Goal: Information Seeking & Learning: Learn about a topic

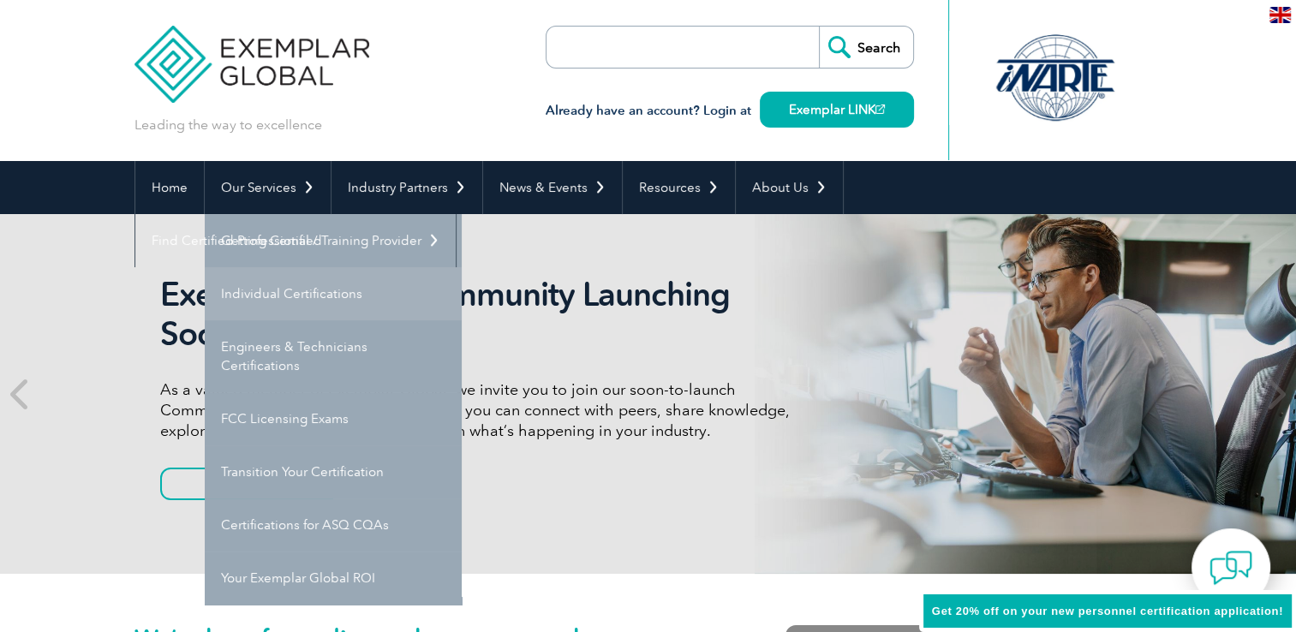
click at [287, 290] on link "Individual Certifications" at bounding box center [333, 293] width 257 height 53
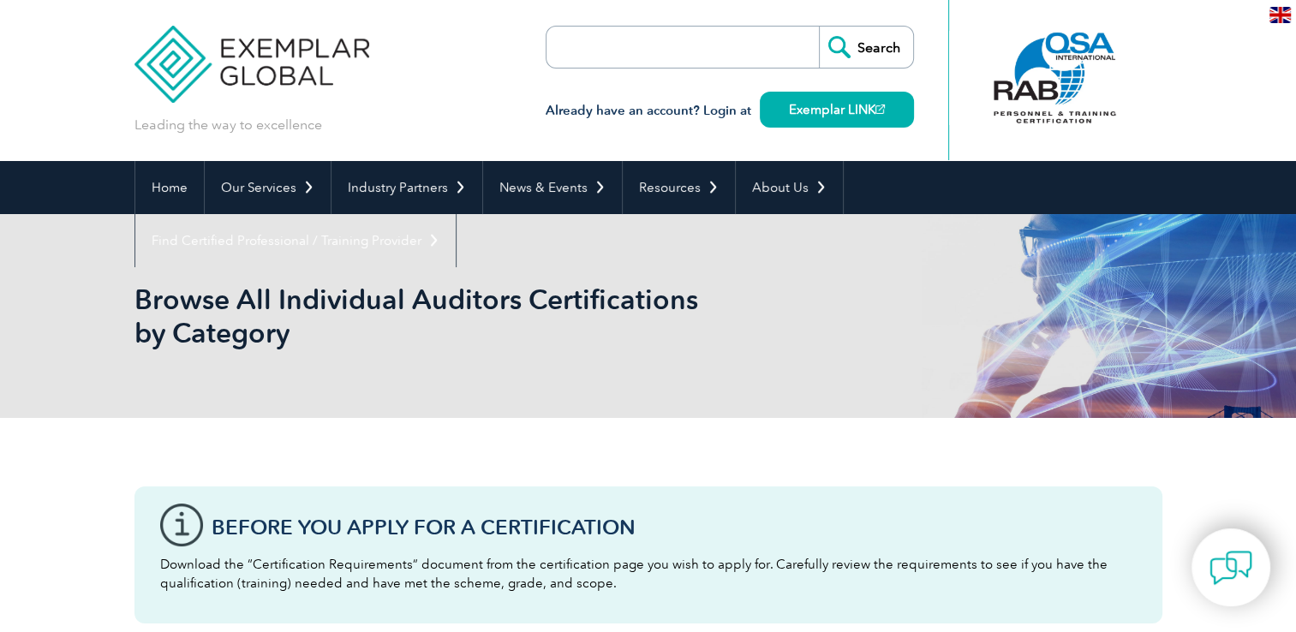
click at [623, 43] on input "search" at bounding box center [645, 47] width 180 height 41
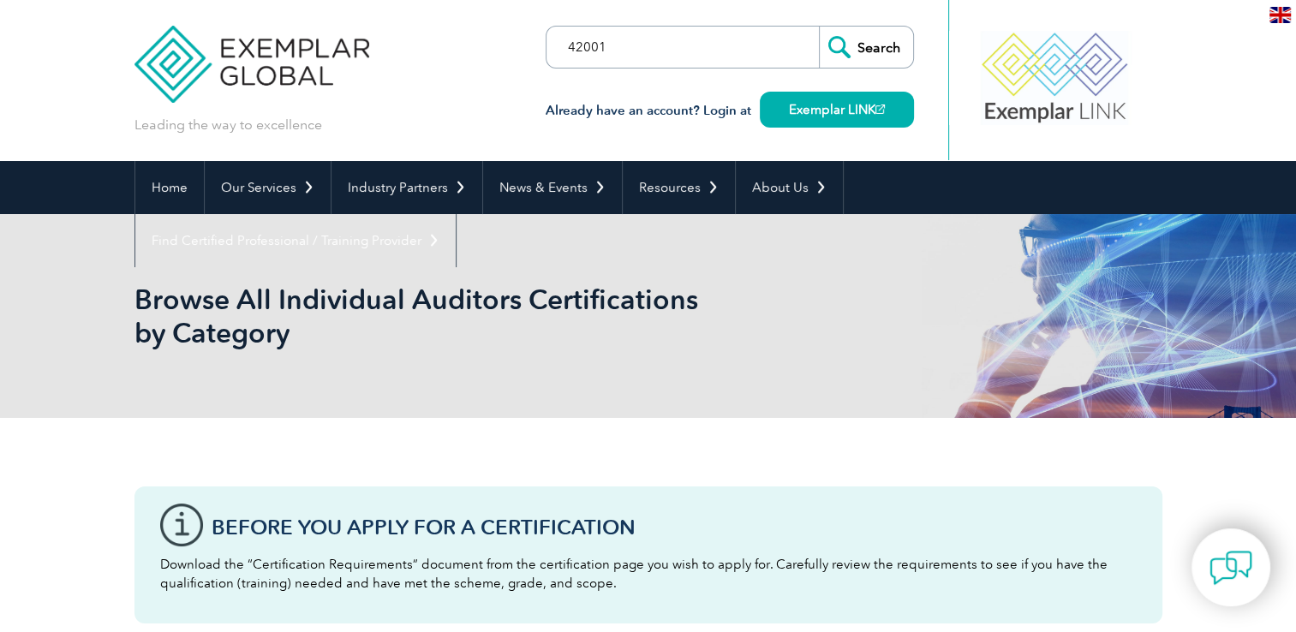
type input "42001"
click at [852, 48] on input "Search" at bounding box center [866, 47] width 94 height 41
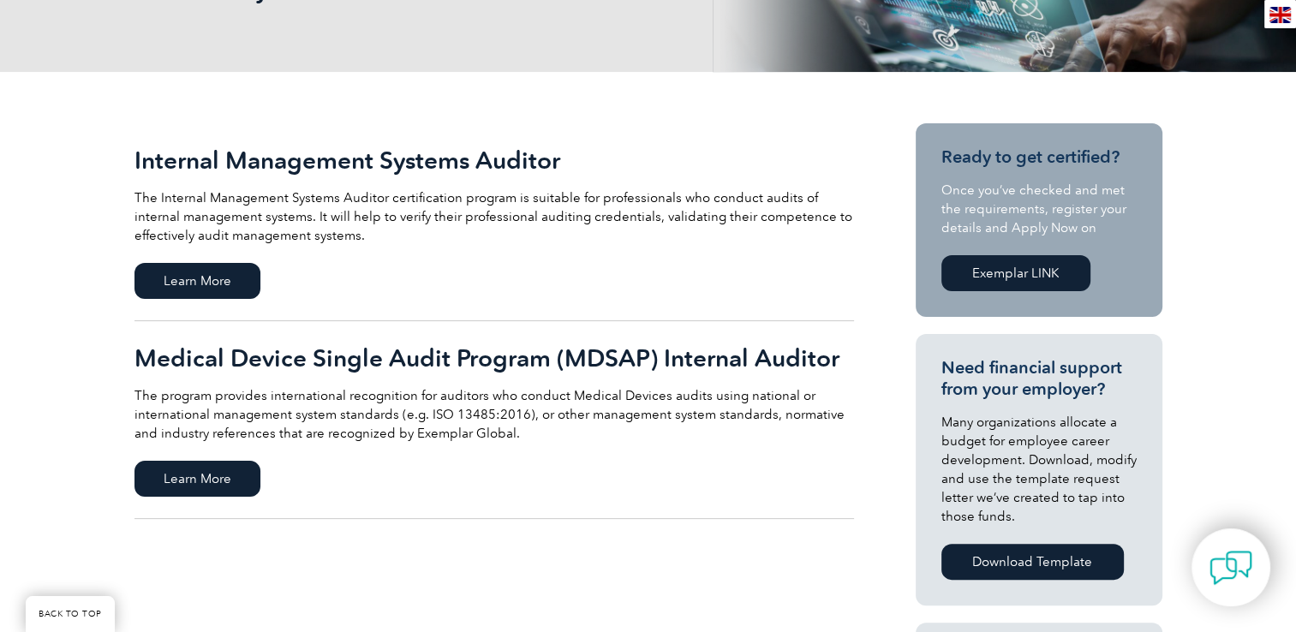
scroll to position [343, 0]
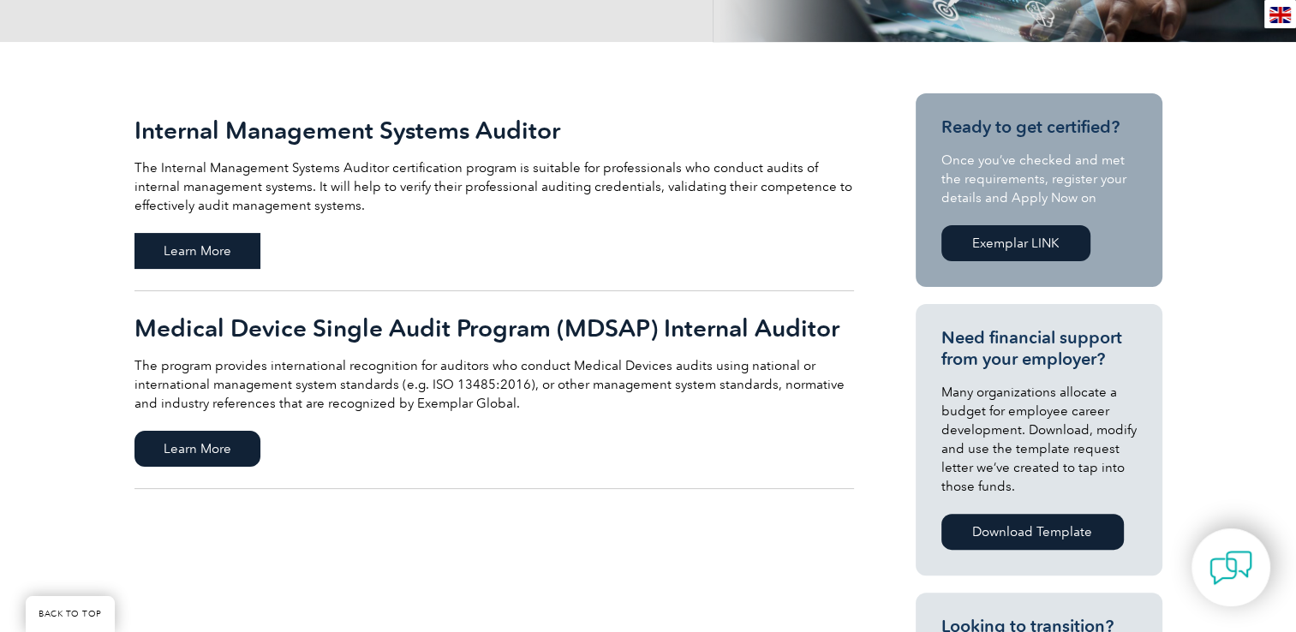
click at [182, 254] on span "Learn More" at bounding box center [197, 251] width 126 height 36
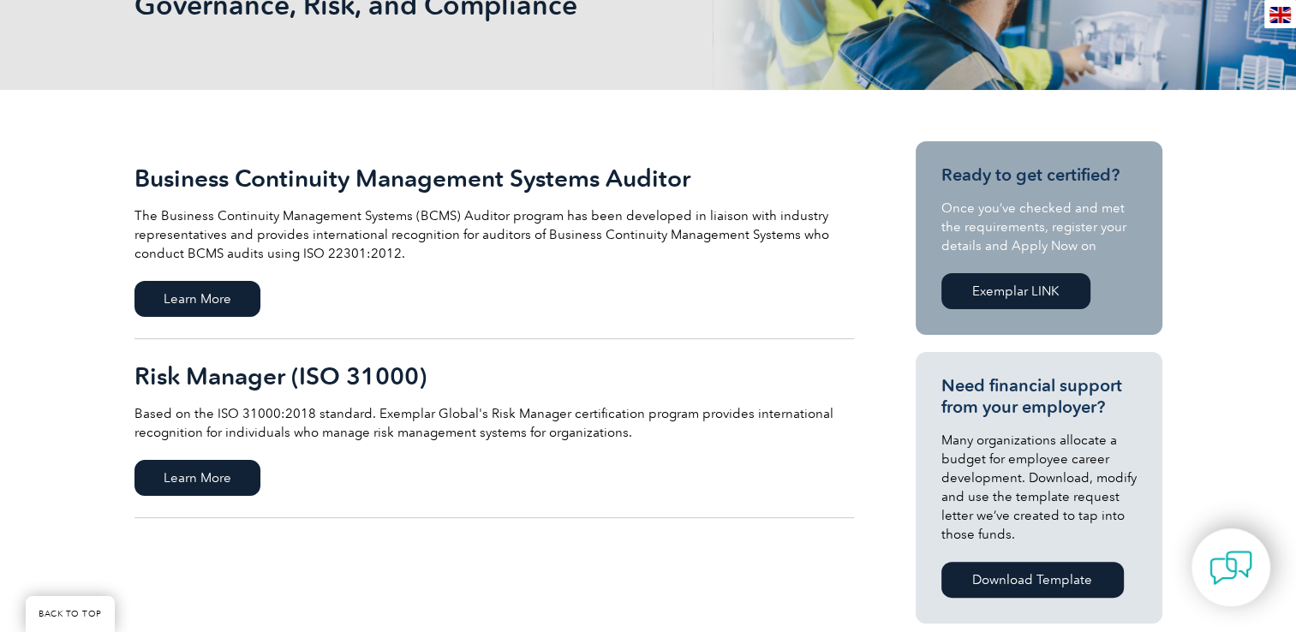
scroll to position [257, 0]
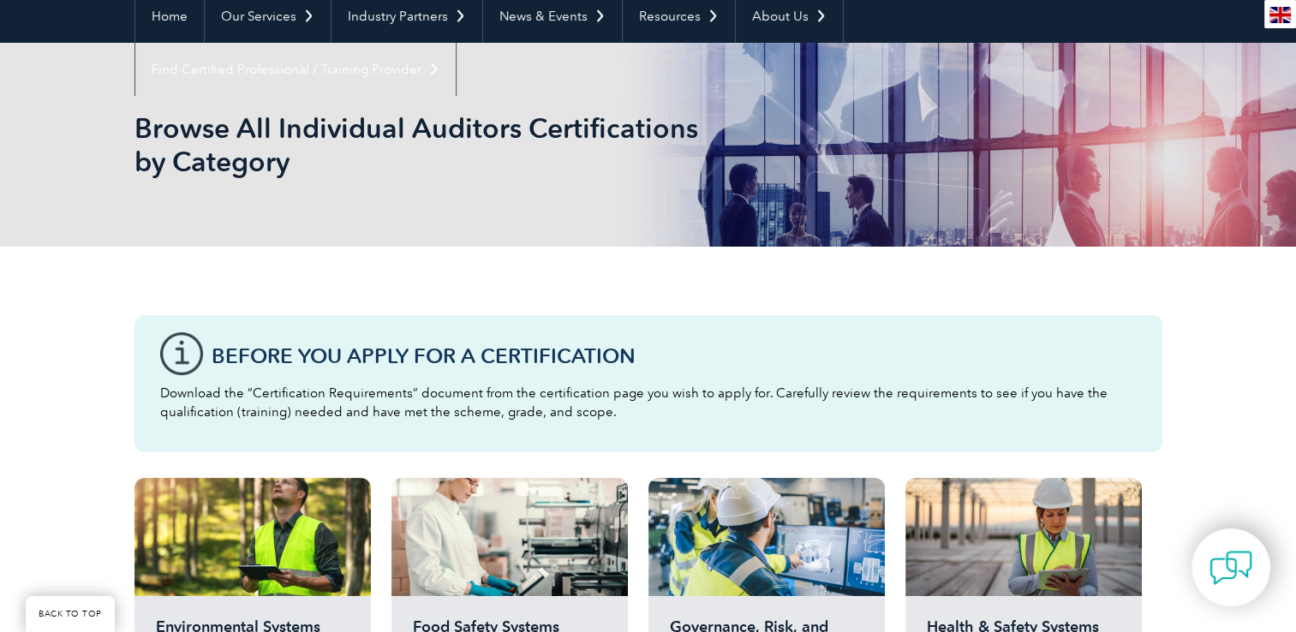
scroll to position [257, 0]
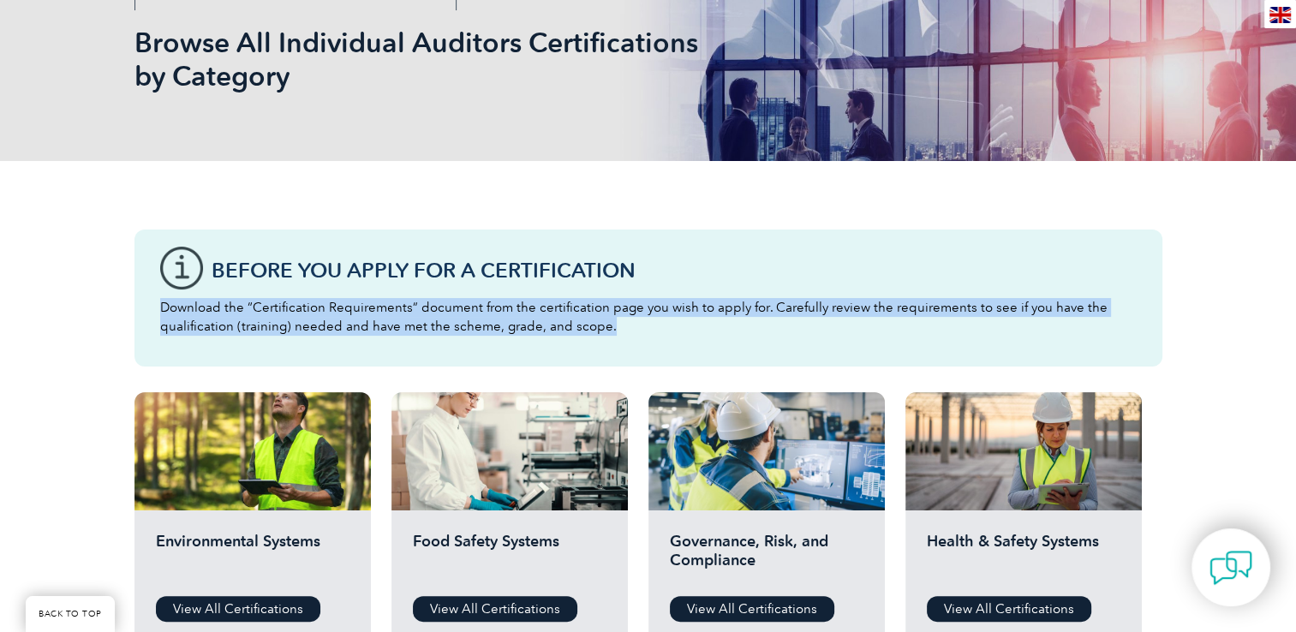
drag, startPoint x: 155, startPoint y: 307, endPoint x: 757, endPoint y: 326, distance: 602.4
click at [757, 326] on div "Before You Apply For a Certification Download the “Certification Requirements” …" at bounding box center [648, 298] width 1028 height 137
drag, startPoint x: 757, startPoint y: 326, endPoint x: 651, endPoint y: 341, distance: 107.2
click at [651, 341] on div "Before You Apply For a Certification Download the “Certification Requirements” …" at bounding box center [648, 298] width 1028 height 137
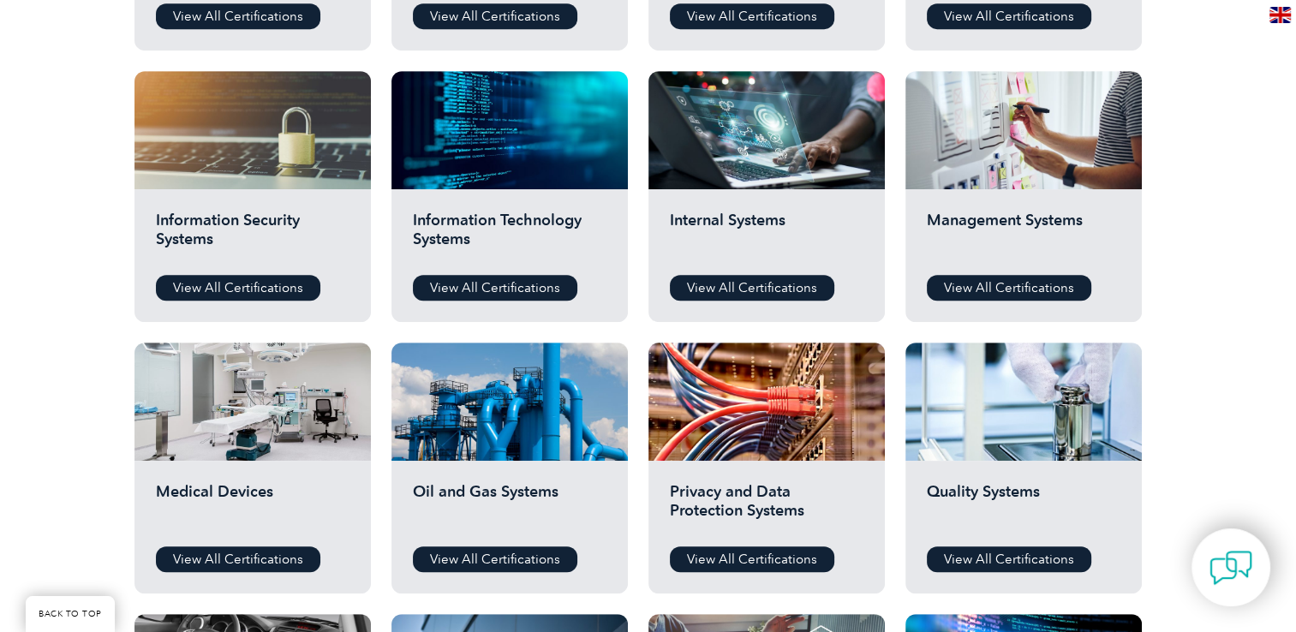
scroll to position [857, 0]
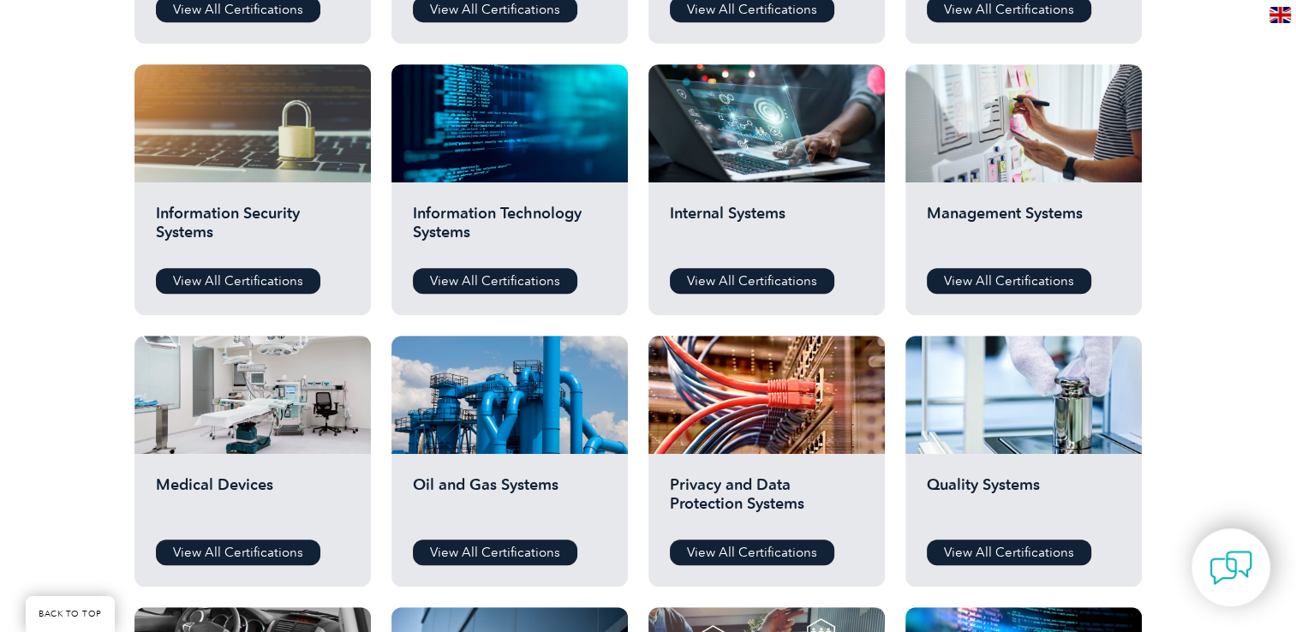
click at [634, 331] on div "Before You Apply For a Certification Download the “Certification Requirements” …" at bounding box center [648, 246] width 1028 height 1266
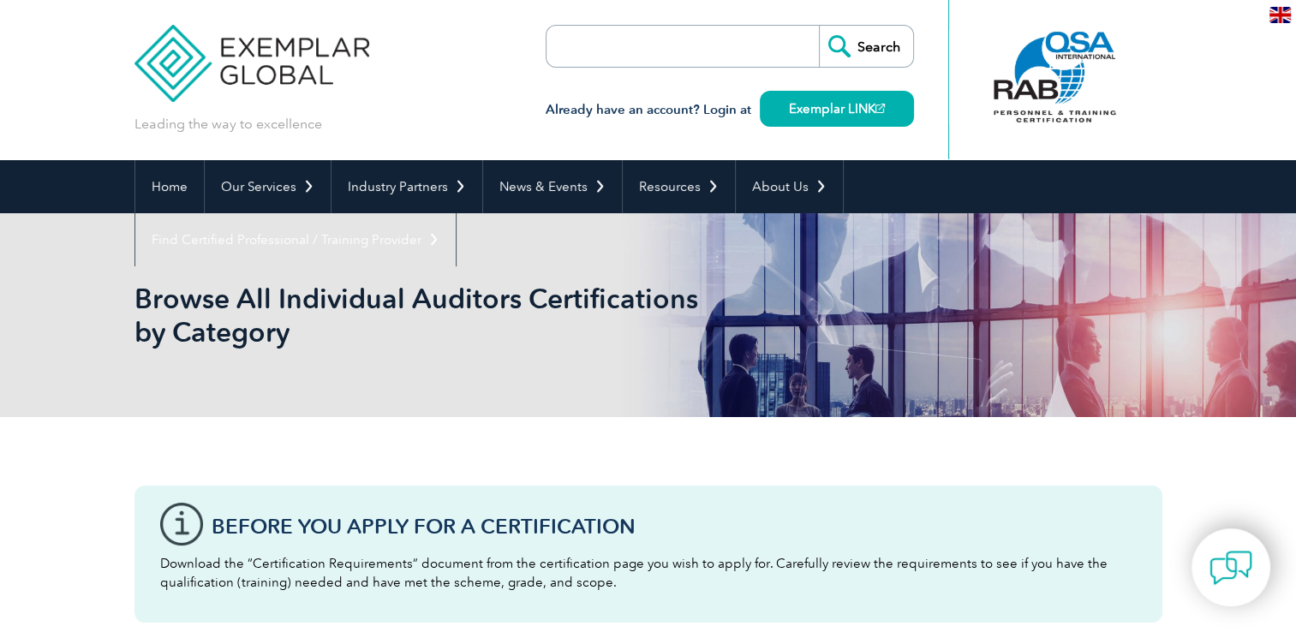
scroll to position [0, 0]
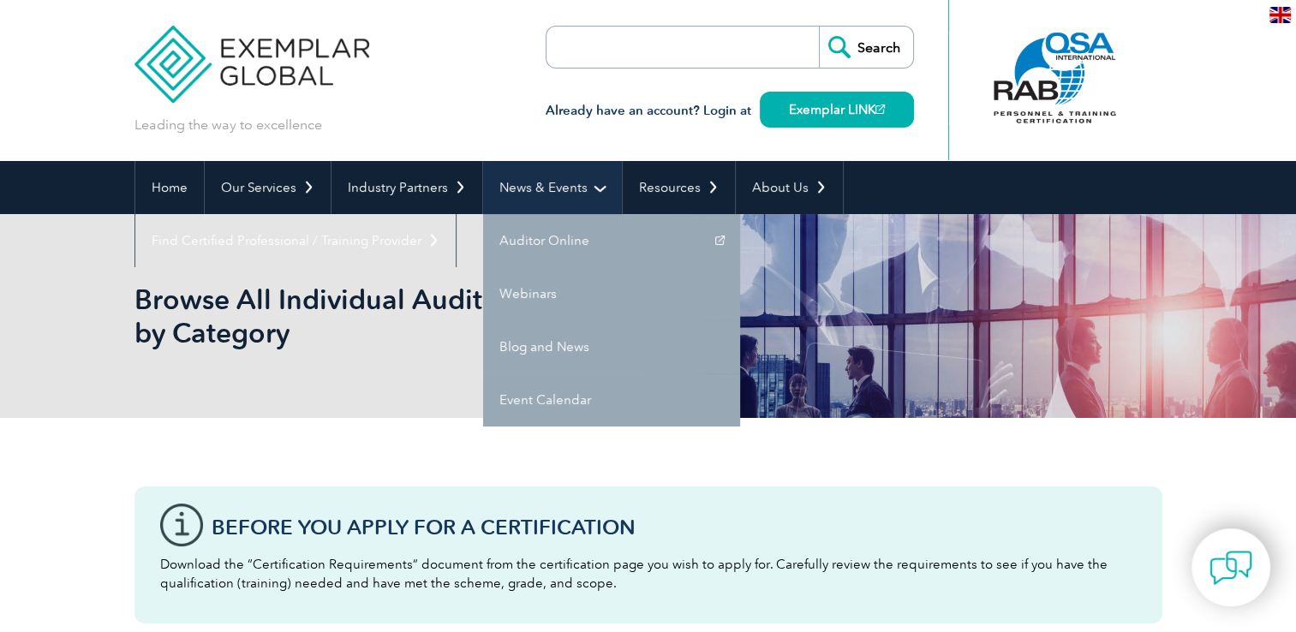
click at [538, 190] on link "News & Events" at bounding box center [552, 187] width 139 height 53
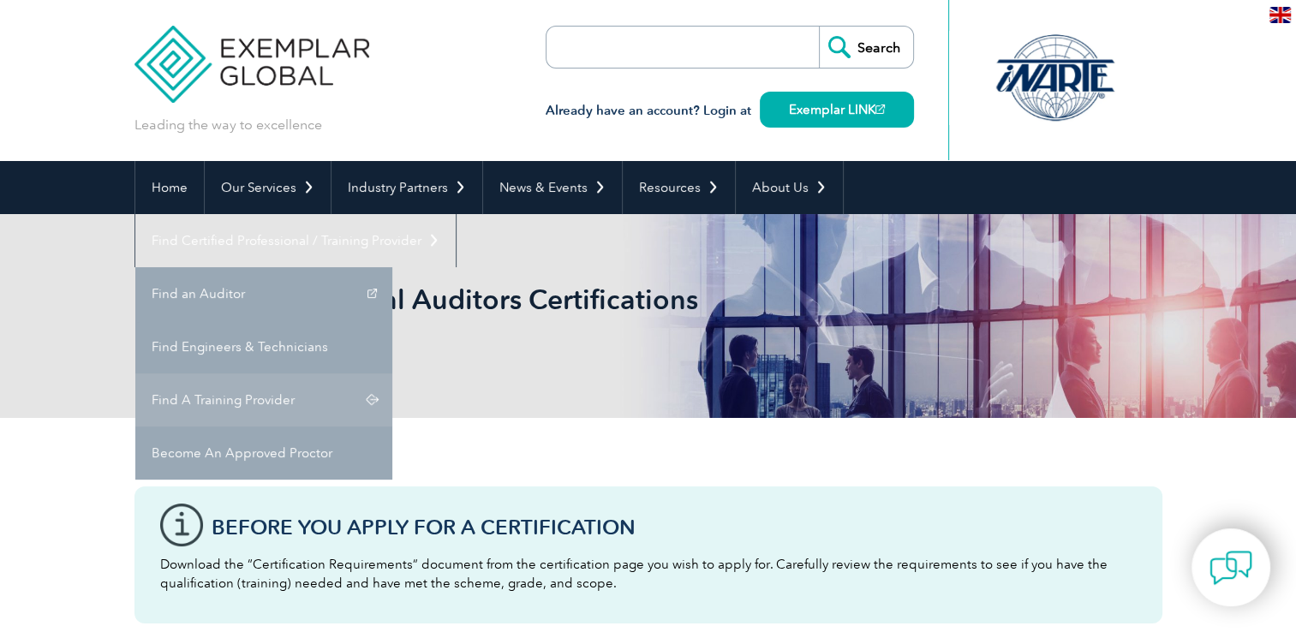
click at [392, 373] on link "Find A Training Provider" at bounding box center [263, 399] width 257 height 53
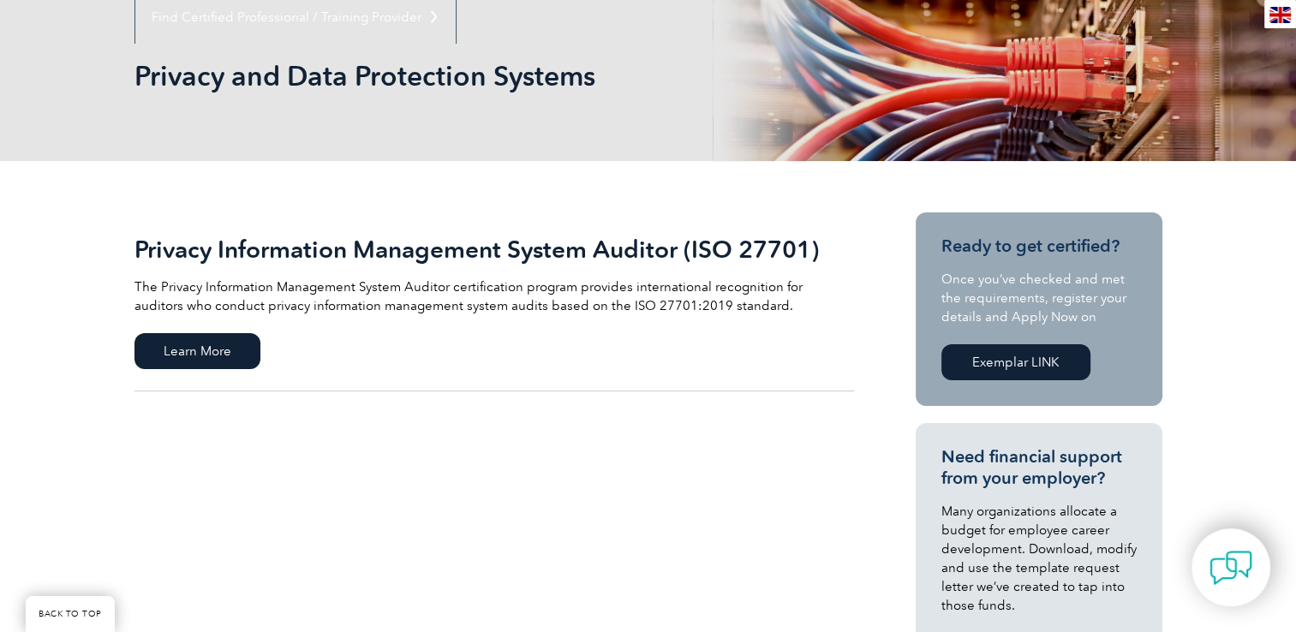
scroll to position [257, 0]
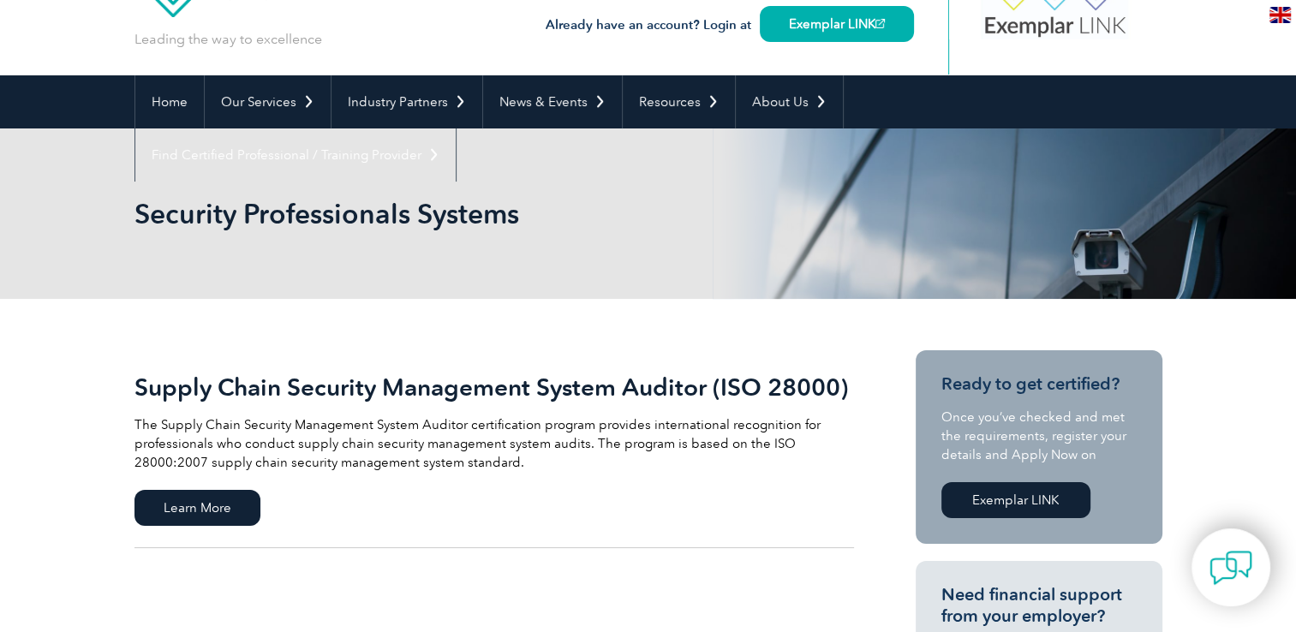
scroll to position [86, 0]
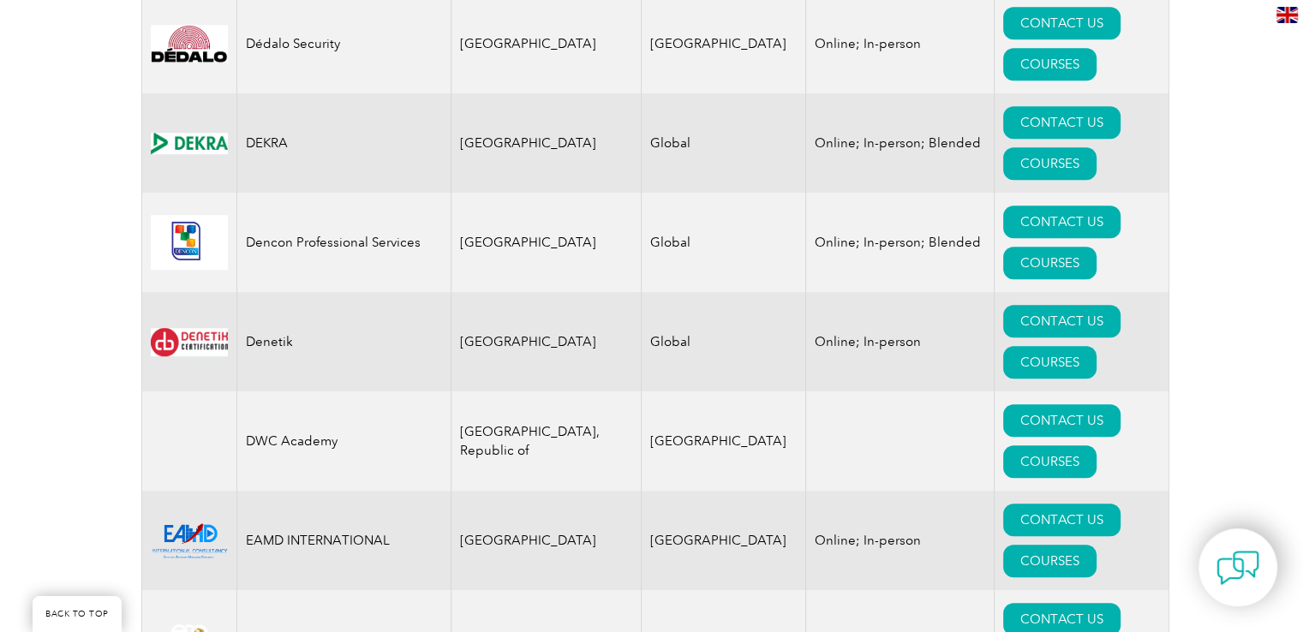
scroll to position [12171, 0]
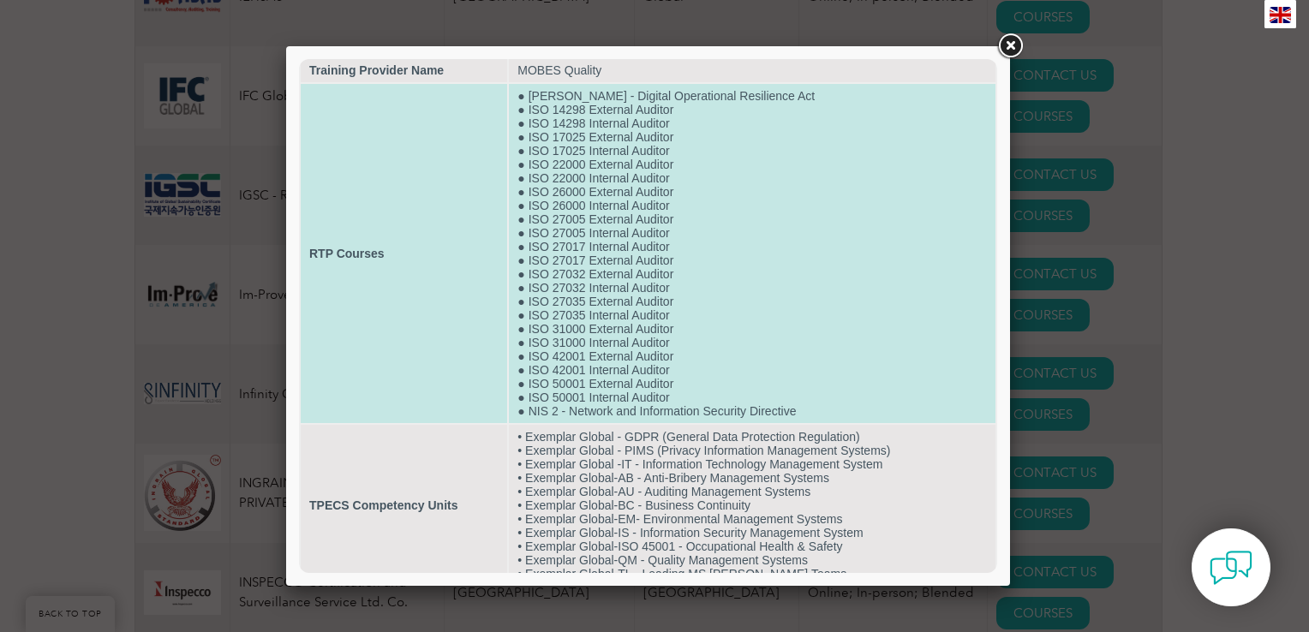
scroll to position [0, 0]
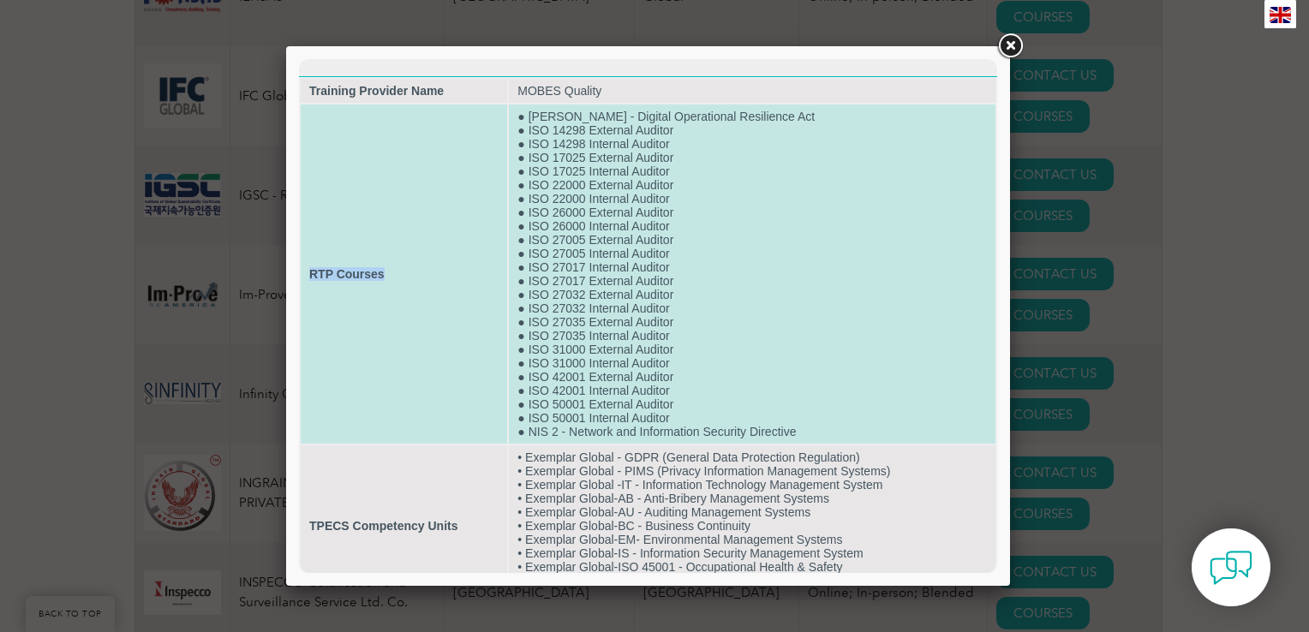
drag, startPoint x: 387, startPoint y: 280, endPoint x: 304, endPoint y: 274, distance: 83.3
click at [304, 274] on td "RTP Courses" at bounding box center [404, 273] width 206 height 339
copy strong "RTP Courses"
click at [424, 229] on td "RTP Courses" at bounding box center [404, 273] width 206 height 339
drag, startPoint x: 517, startPoint y: 388, endPoint x: 685, endPoint y: 399, distance: 168.3
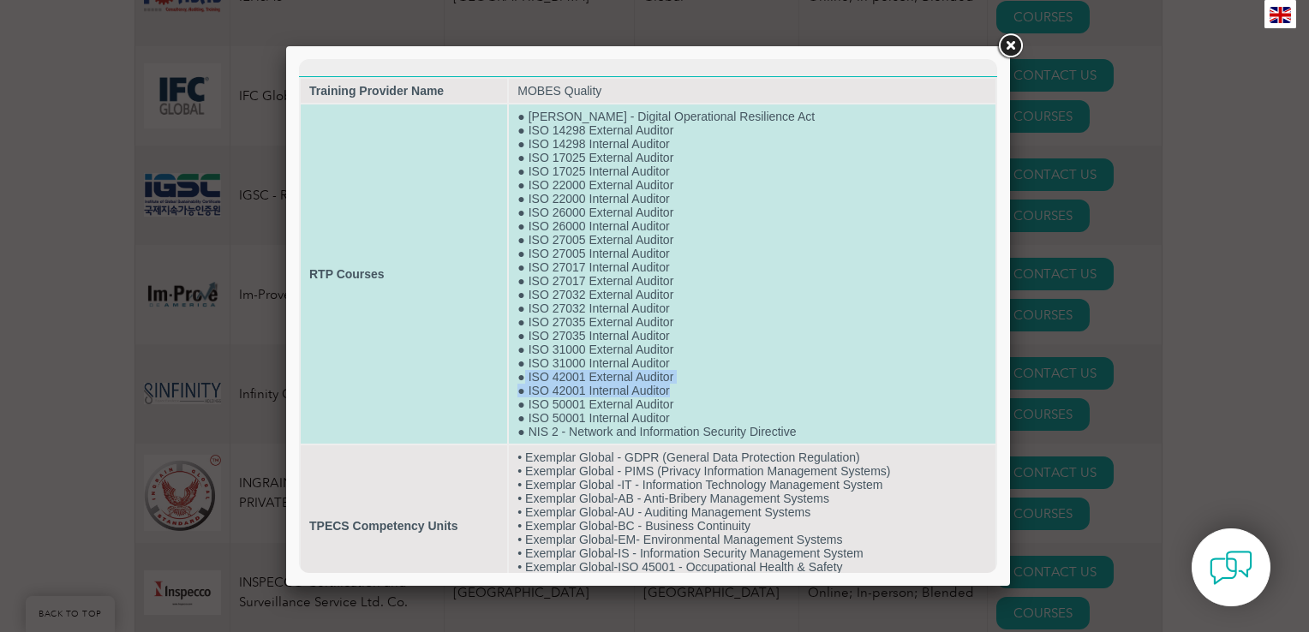
click at [685, 399] on td "● [PERSON_NAME] - Digital Operational Resilience Act ● ISO 14298 External Audit…" at bounding box center [752, 273] width 487 height 339
click at [655, 426] on td "● [PERSON_NAME] - Digital Operational Resilience Act ● ISO 14298 External Audit…" at bounding box center [752, 273] width 487 height 339
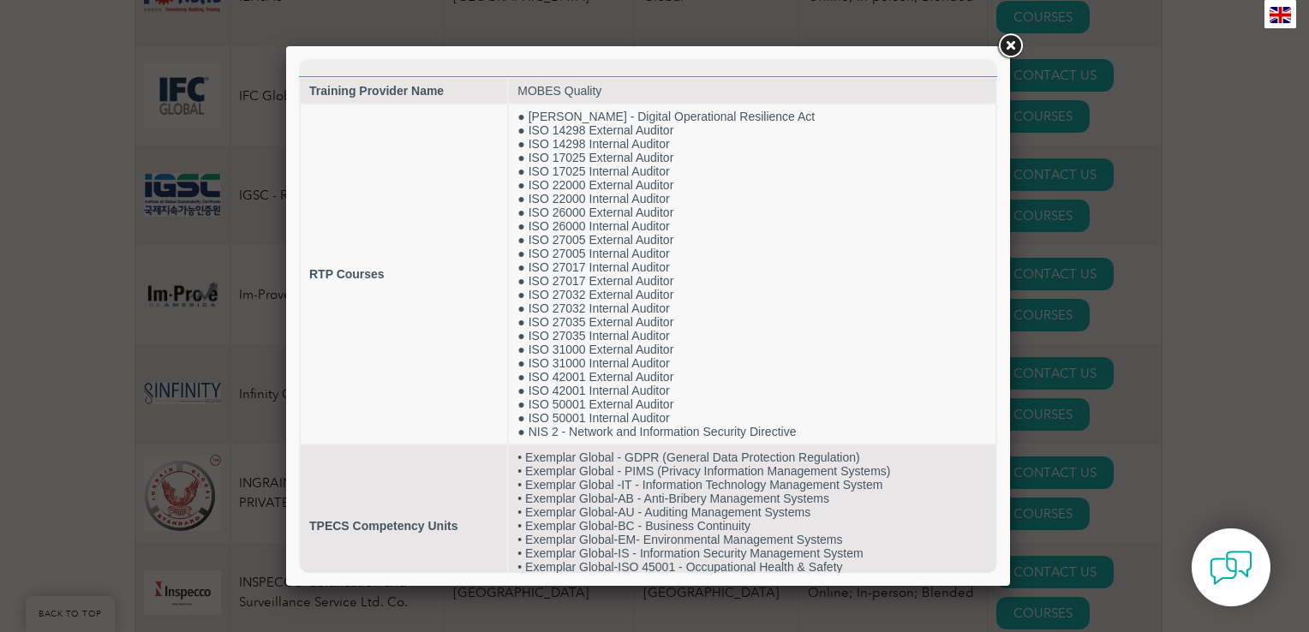
click at [1203, 375] on div at bounding box center [654, 316] width 1309 height 632
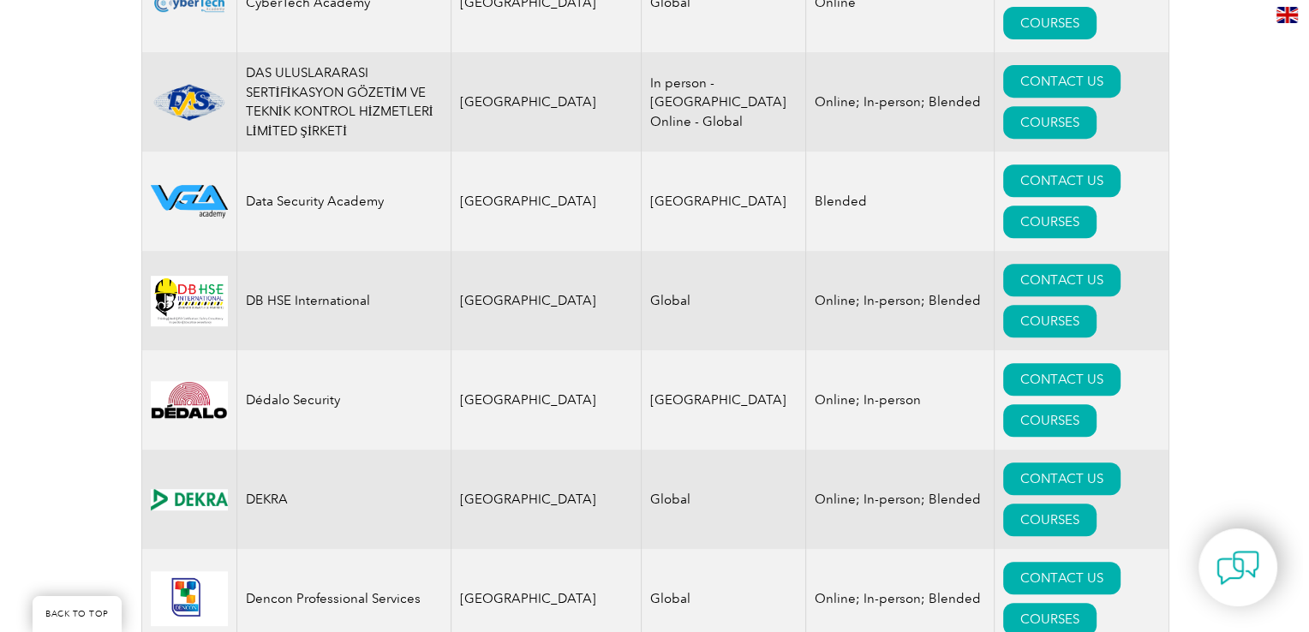
scroll to position [7545, 0]
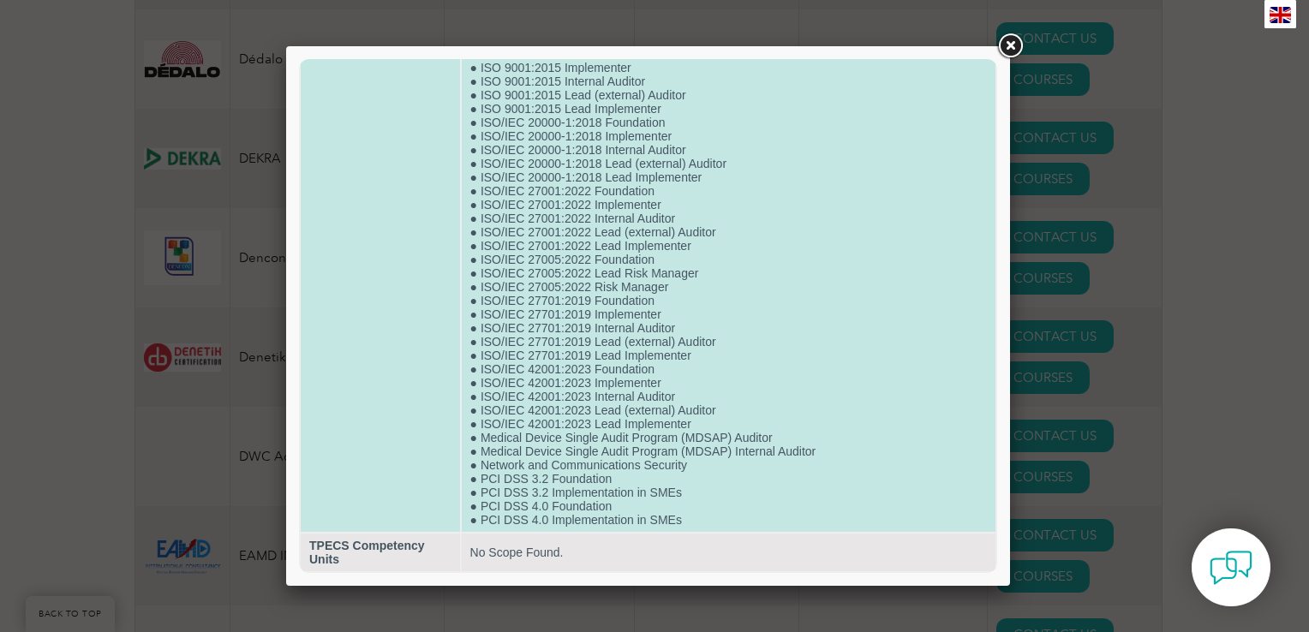
scroll to position [1166, 0]
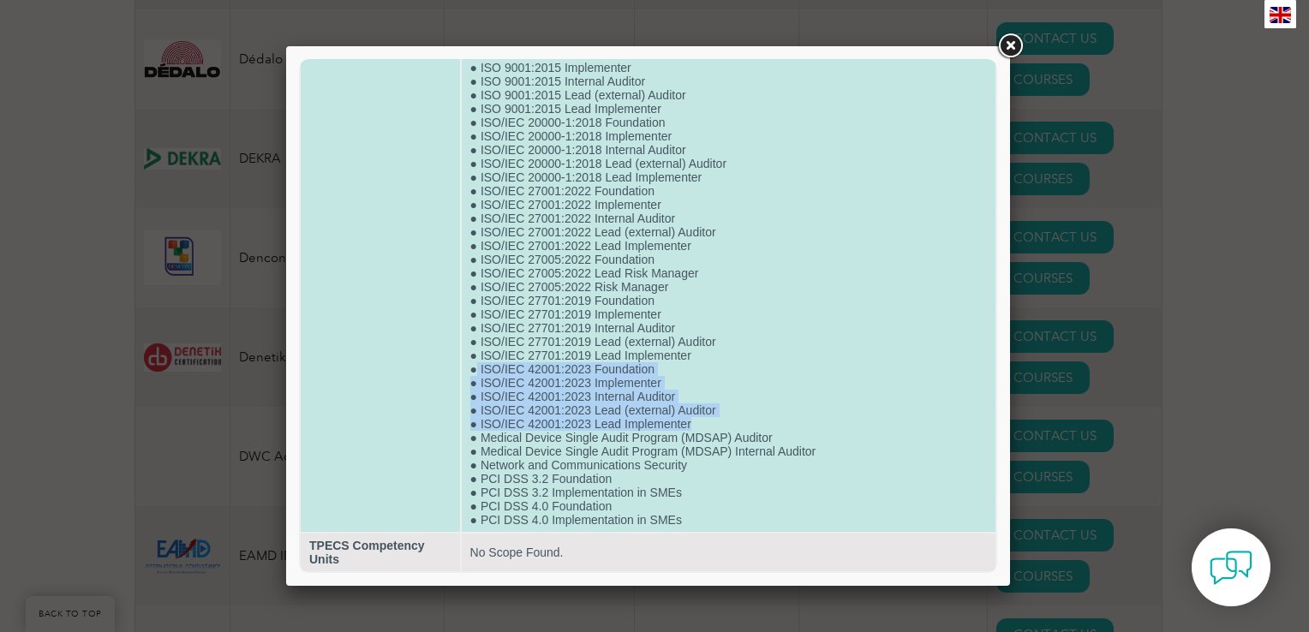
drag, startPoint x: 473, startPoint y: 361, endPoint x: 749, endPoint y: 414, distance: 280.9
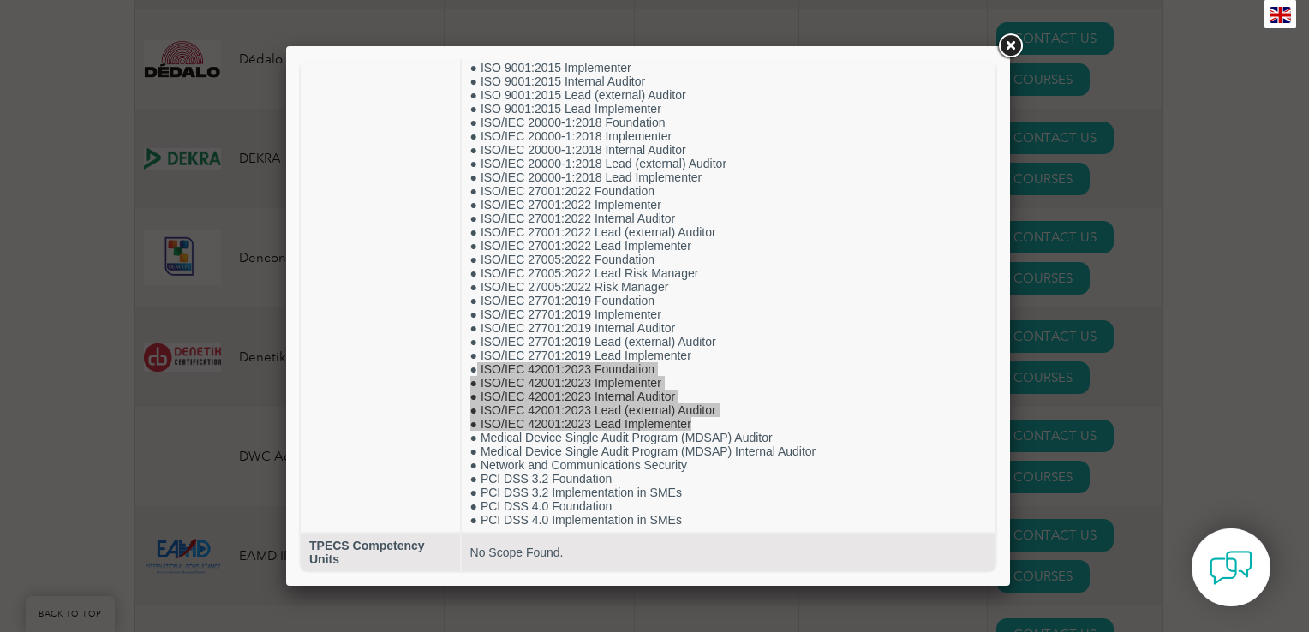
click at [1004, 45] on link at bounding box center [1009, 46] width 31 height 31
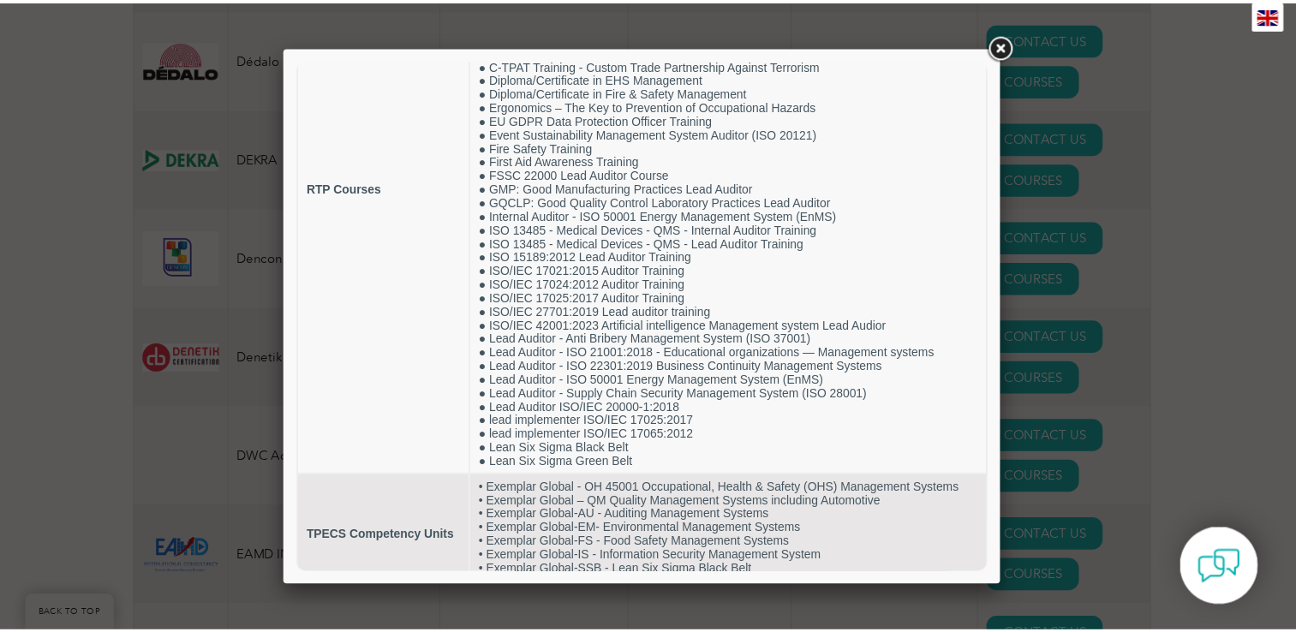
scroll to position [88, 0]
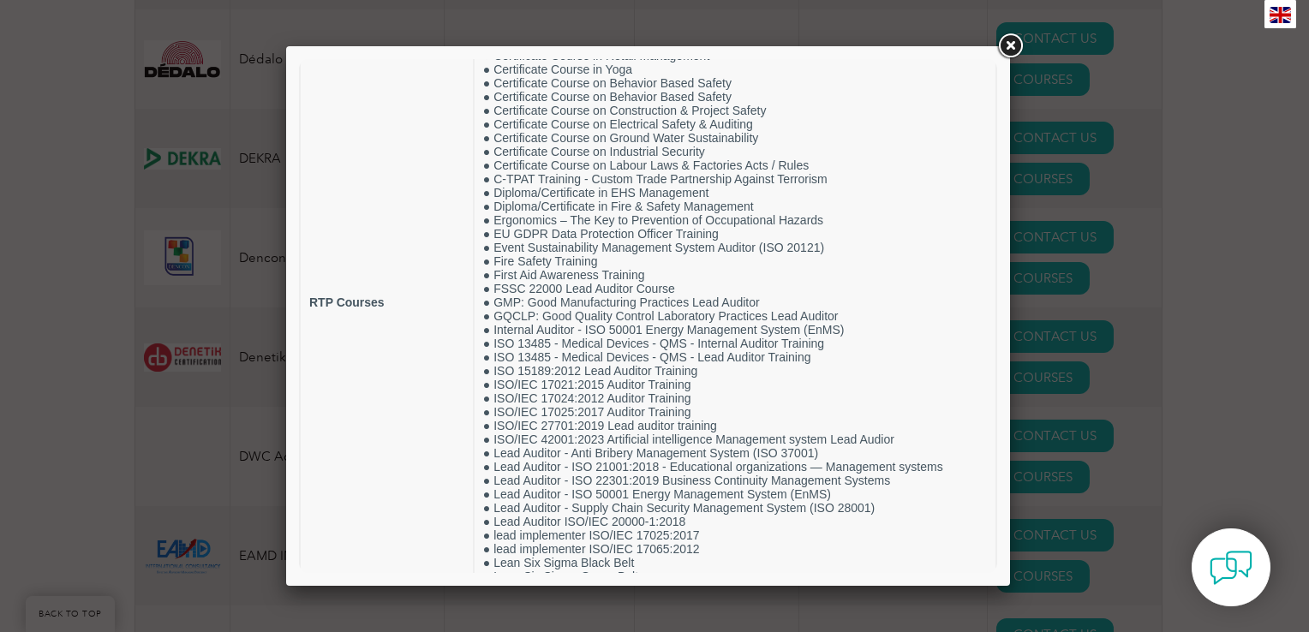
click at [1007, 53] on link at bounding box center [1009, 46] width 31 height 31
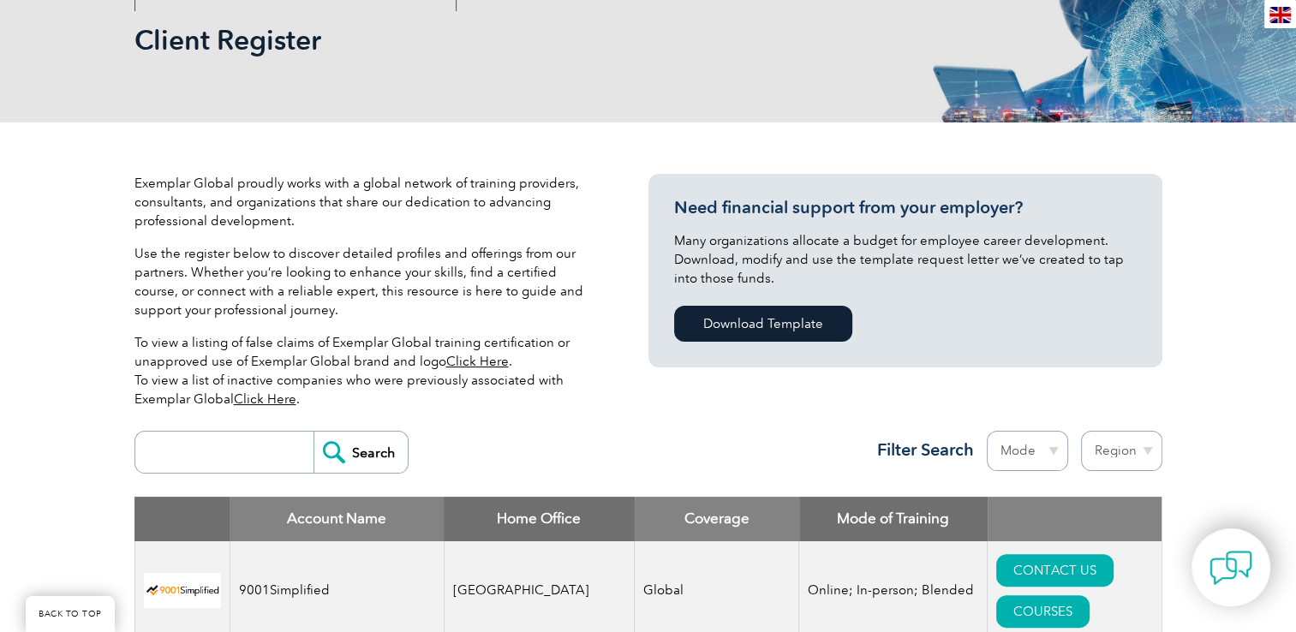
scroll to position [257, 0]
